Goal: Transaction & Acquisition: Obtain resource

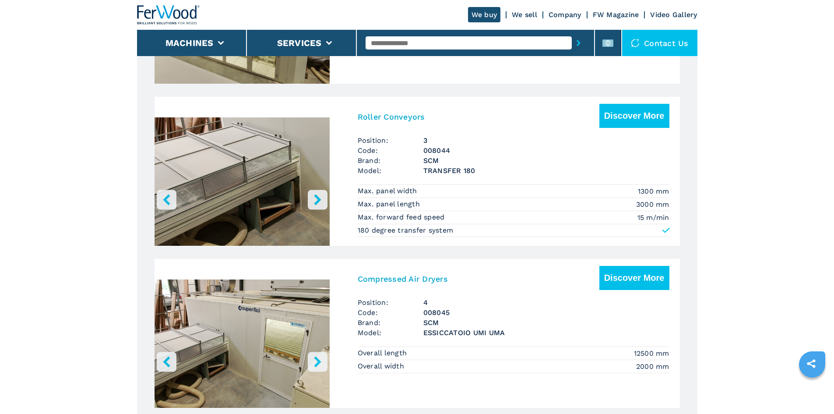
scroll to position [919, 0]
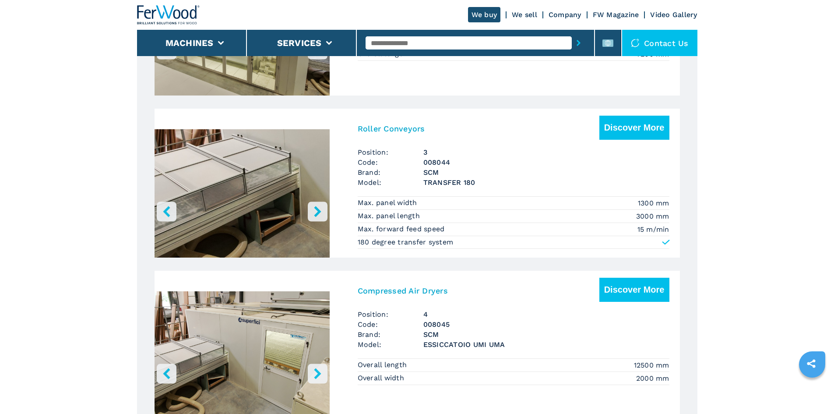
click at [171, 8] on img at bounding box center [168, 14] width 63 height 19
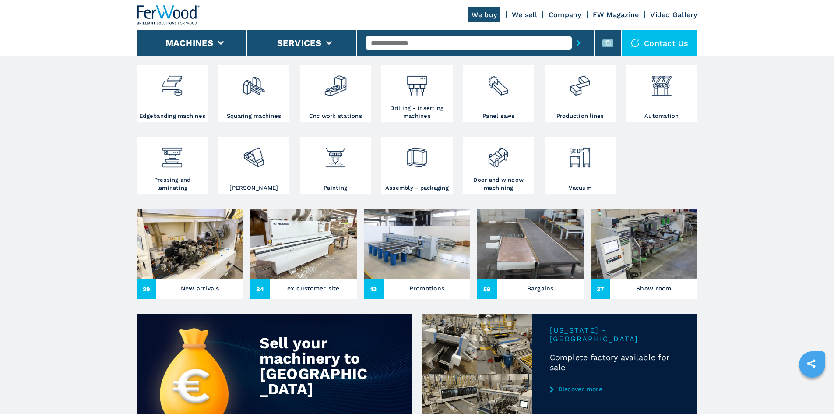
scroll to position [175, 0]
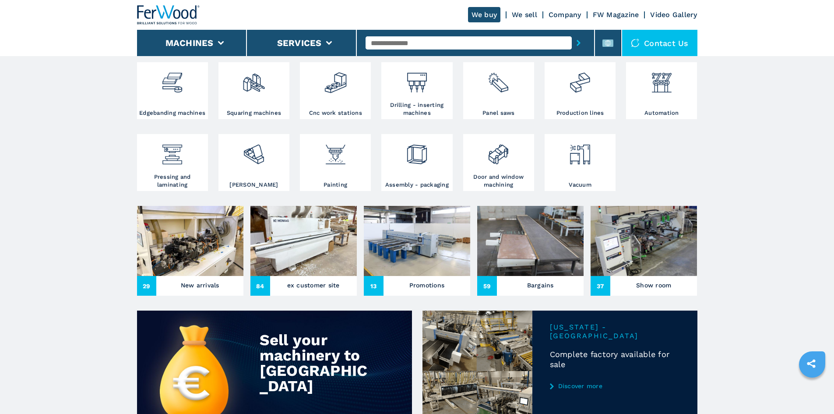
click at [627, 292] on div "Show room" at bounding box center [653, 286] width 87 height 14
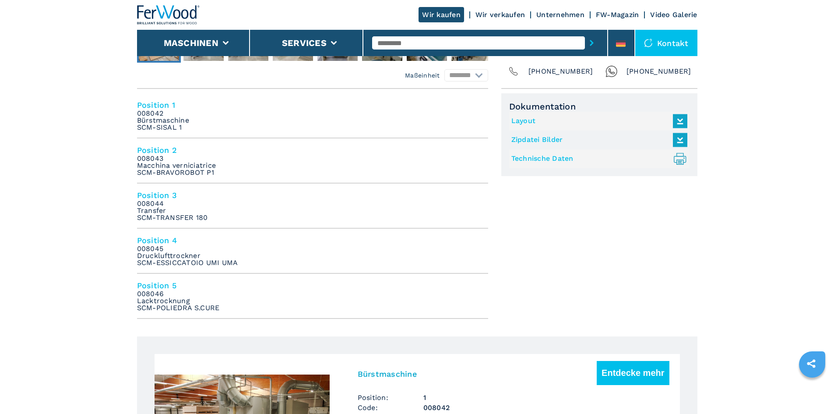
click at [488, 43] on input "text" at bounding box center [478, 42] width 213 height 13
click at [625, 44] on icon at bounding box center [621, 43] width 10 height 7
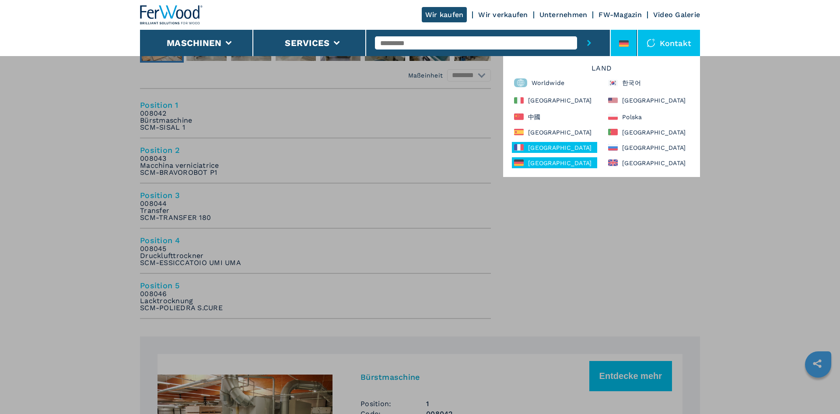
click at [552, 152] on div "[GEOGRAPHIC_DATA]" at bounding box center [554, 147] width 85 height 11
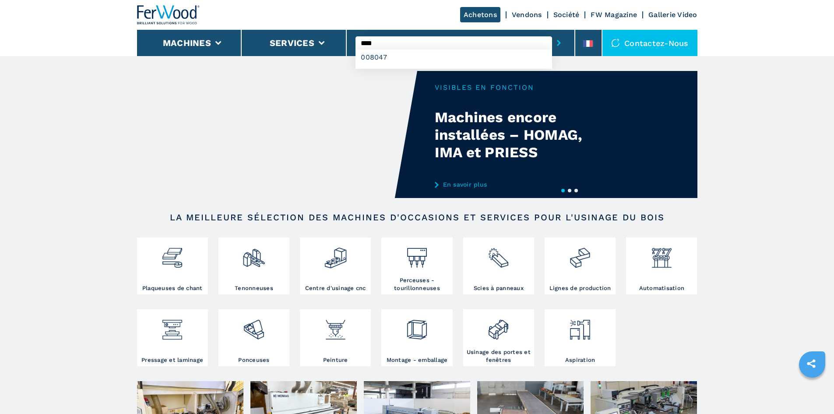
type input "****"
click at [552, 33] on button "submit-button" at bounding box center [559, 43] width 14 height 20
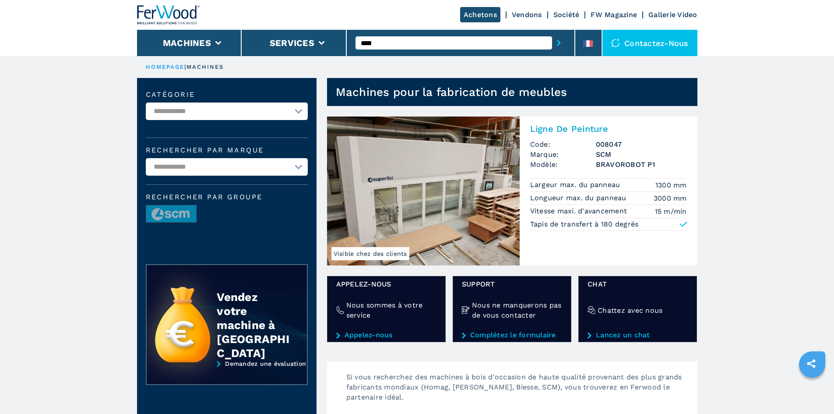
click at [579, 132] on h2 "Ligne De Peinture" at bounding box center [608, 128] width 157 height 11
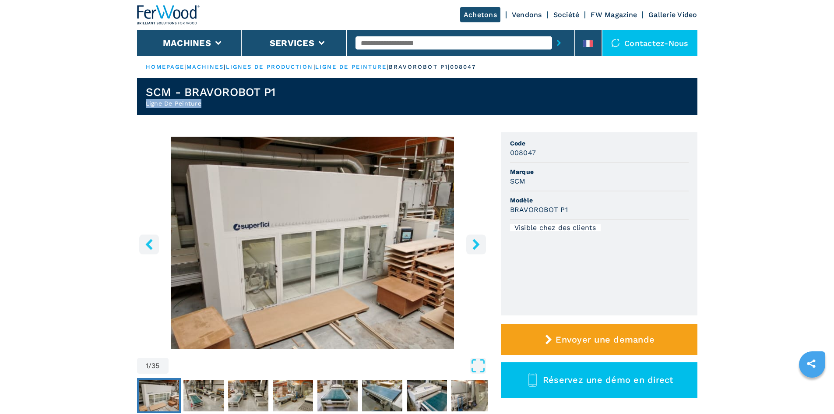
drag, startPoint x: 202, startPoint y: 102, endPoint x: 127, endPoint y: 100, distance: 75.3
copy h2 "Ligne De Peinture"
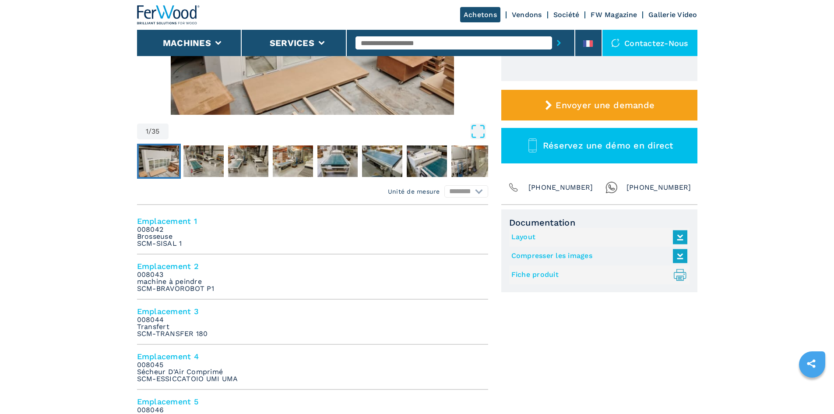
scroll to position [263, 0]
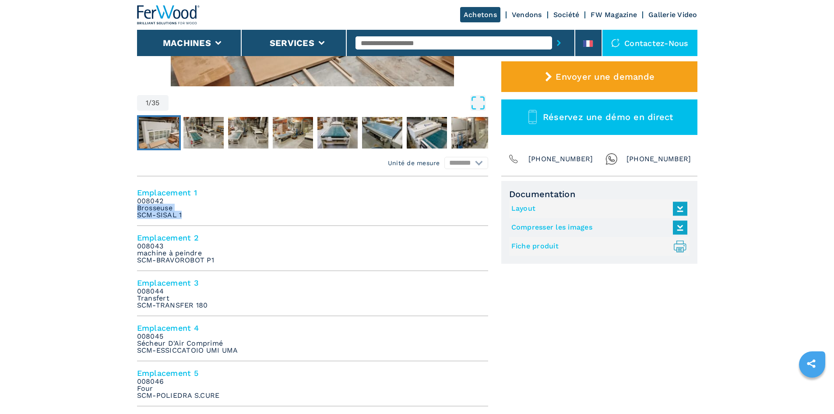
drag, startPoint x: 137, startPoint y: 207, endPoint x: 188, endPoint y: 216, distance: 51.5
click at [188, 216] on li "Emplacement 1 008042 Brosseuse SCM-SISAL 1" at bounding box center [312, 203] width 351 height 45
copy em "Brosseuse SCM-SISAL 1"
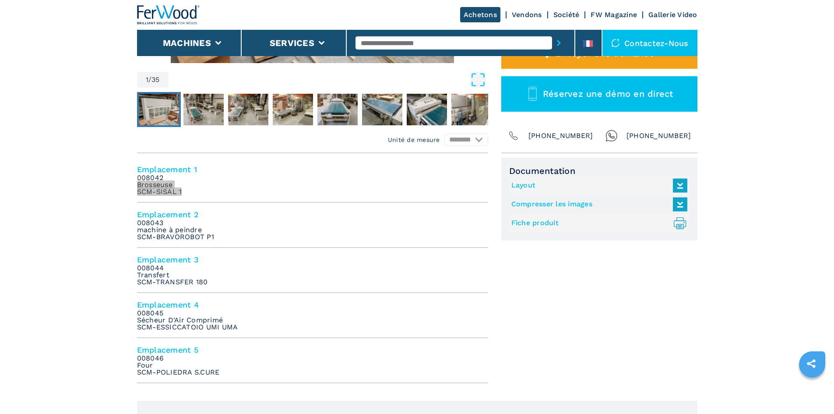
scroll to position [306, 0]
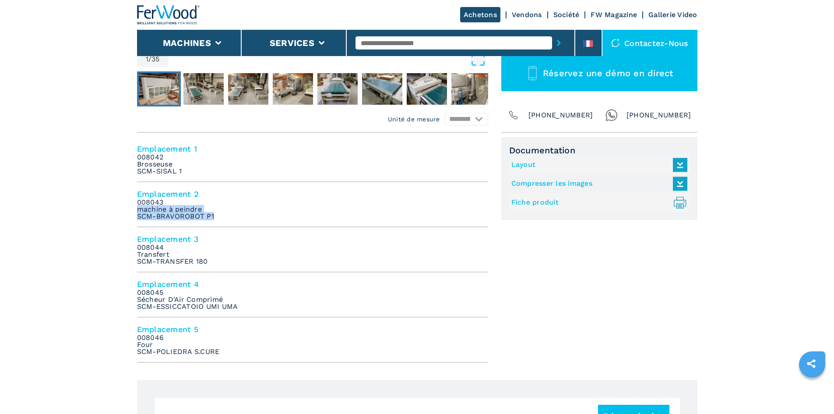
drag, startPoint x: 135, startPoint y: 210, endPoint x: 221, endPoint y: 219, distance: 85.9
copy em "machine à peindre SCM-BRAVOROBOT P1"
drag, startPoint x: 137, startPoint y: 255, endPoint x: 211, endPoint y: 260, distance: 74.5
click at [211, 260] on li "Emplacement 3 008044 Transfert SCM-TRANSFER 180" at bounding box center [312, 249] width 351 height 45
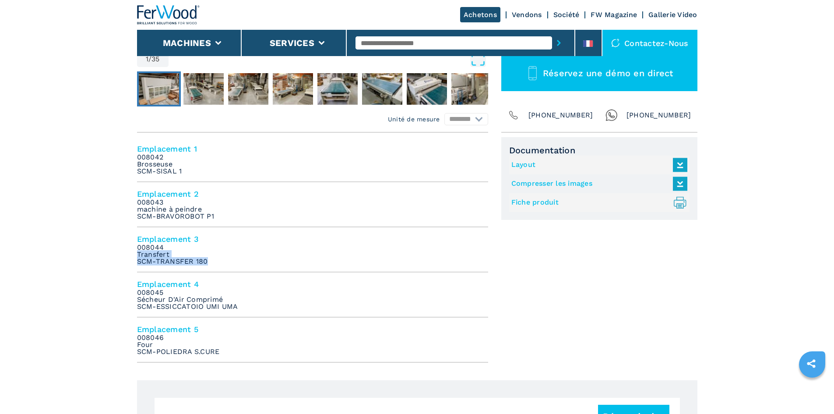
copy em "Transfert SCM-TRANSFER 180"
drag, startPoint x: 136, startPoint y: 299, endPoint x: 252, endPoint y: 306, distance: 116.2
copy em "Sécheur D'Air Comprimé SCM-ESSICCATOIO UMI UMA"
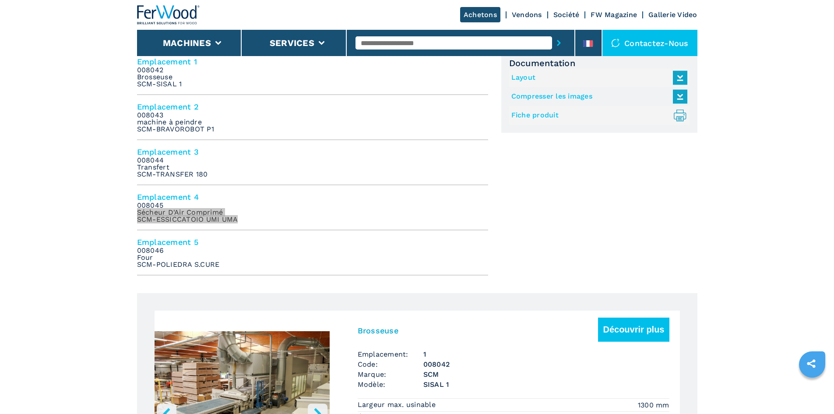
scroll to position [394, 0]
drag, startPoint x: 138, startPoint y: 256, endPoint x: 234, endPoint y: 271, distance: 97.1
click at [234, 271] on li "Emplacement 5 008046 Four SCM-POLIEDRA S.CURE" at bounding box center [312, 252] width 351 height 45
copy em "Four SCM-POLIEDRA S.CURE"
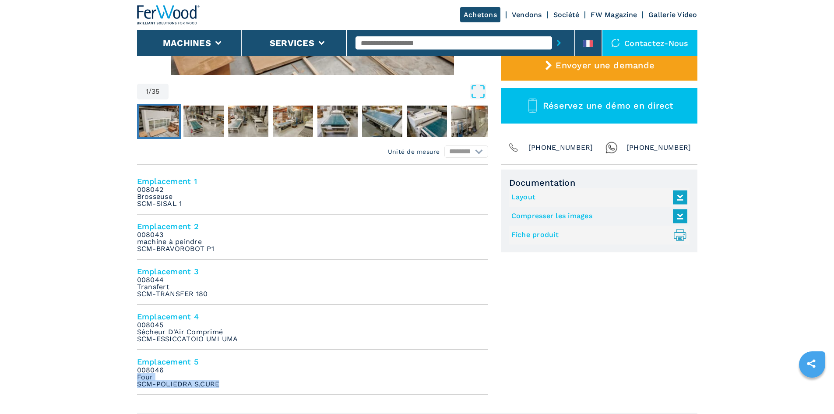
scroll to position [131, 0]
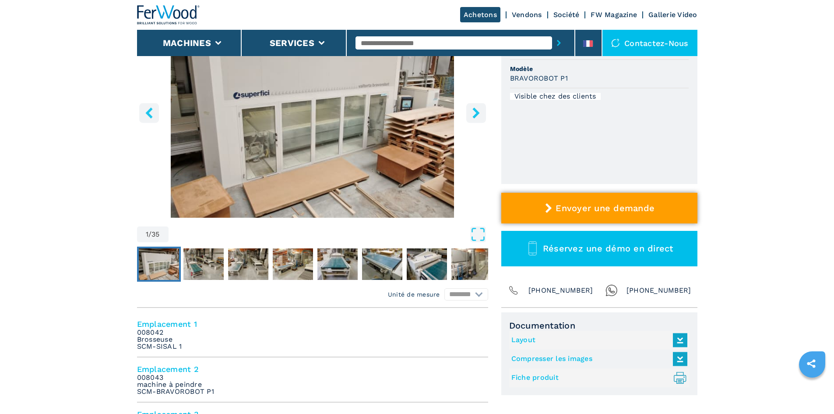
click at [414, 206] on span "Envoyer une demande" at bounding box center [604, 208] width 99 height 11
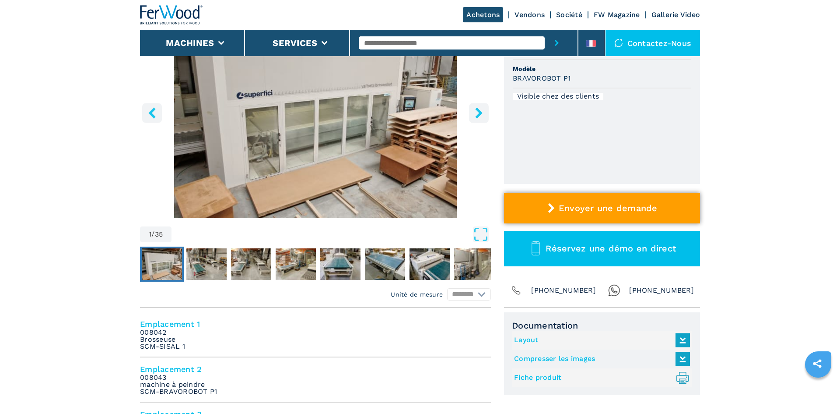
select select "**"
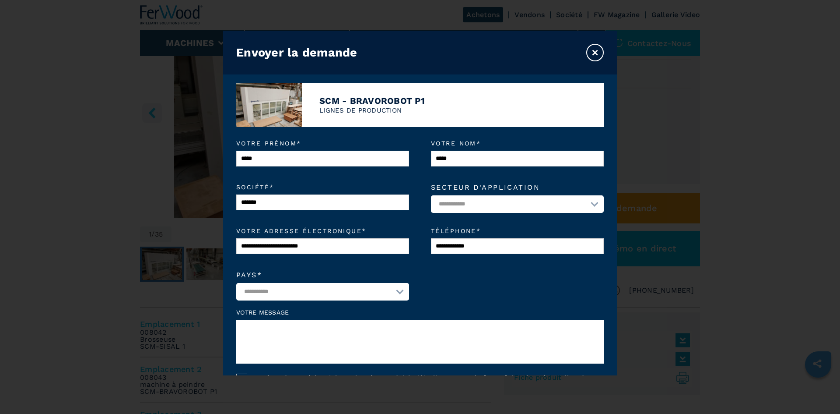
click at [414, 44] on button "×" at bounding box center [595, 53] width 18 height 18
